Goal: Find specific page/section: Find specific page/section

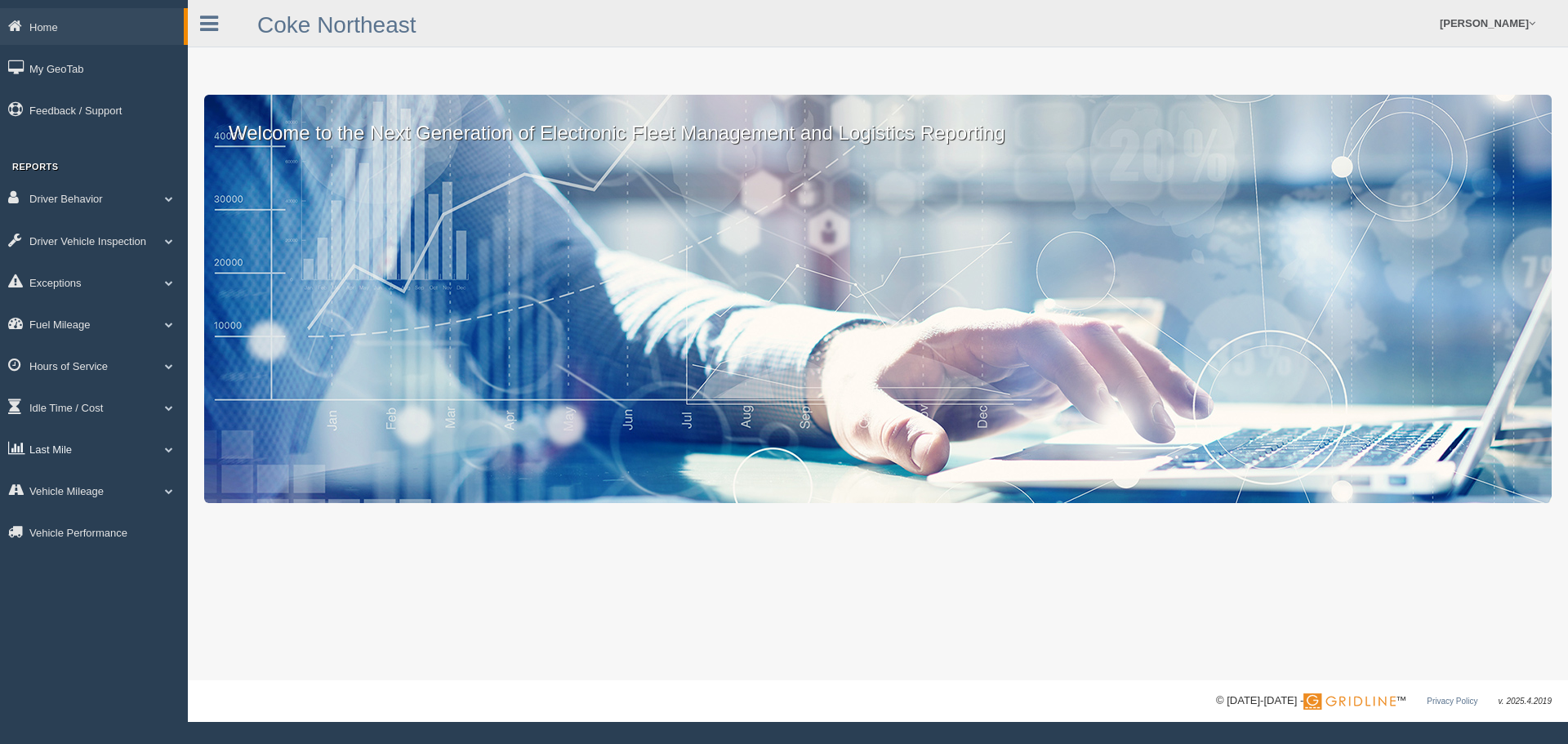
click at [152, 446] on link "Last Mile" at bounding box center [94, 449] width 188 height 37
click at [84, 511] on link "Zone Editor" at bounding box center [107, 516] width 154 height 30
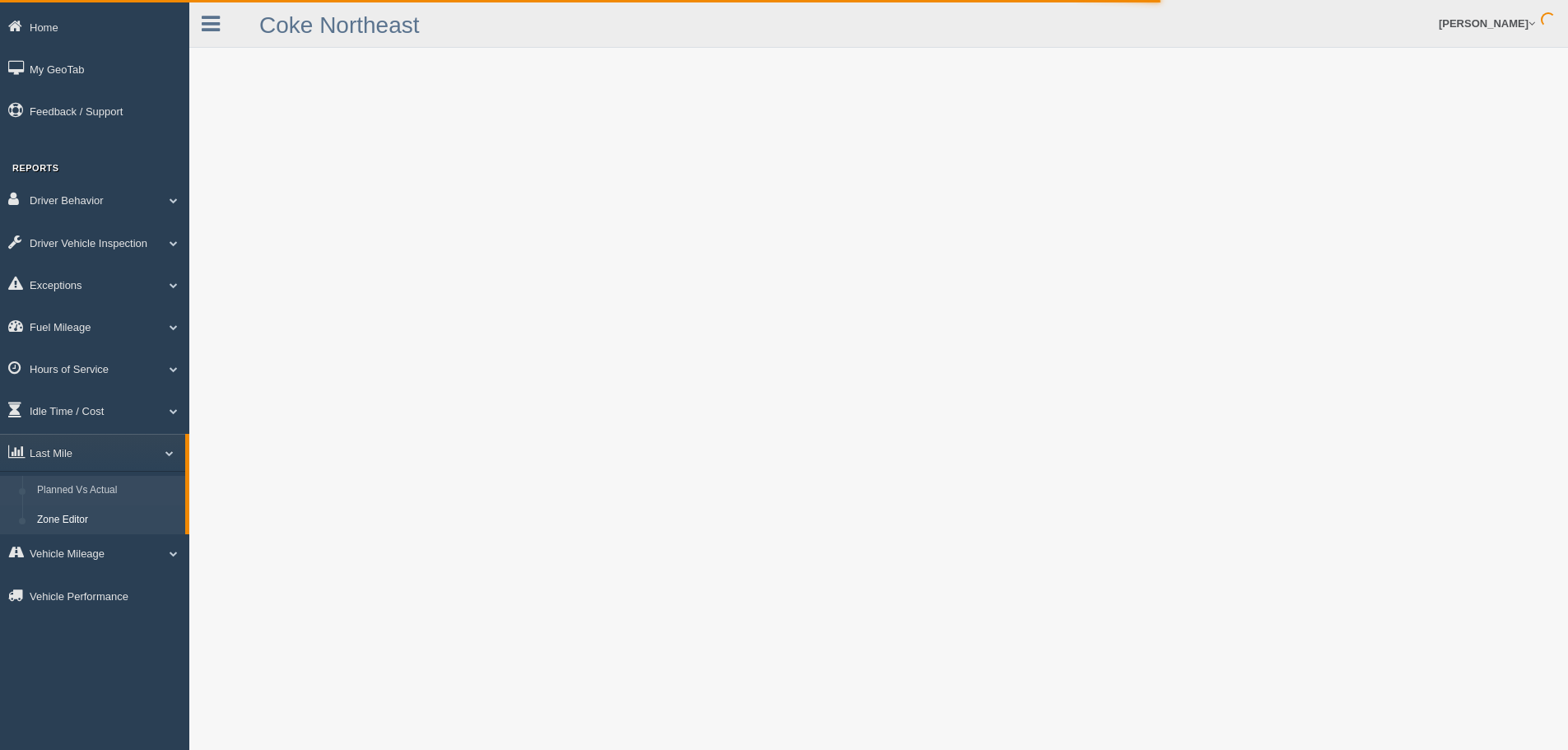
click at [75, 492] on link "Planned Vs Actual" at bounding box center [108, 491] width 155 height 30
